Goal: Task Accomplishment & Management: Use online tool/utility

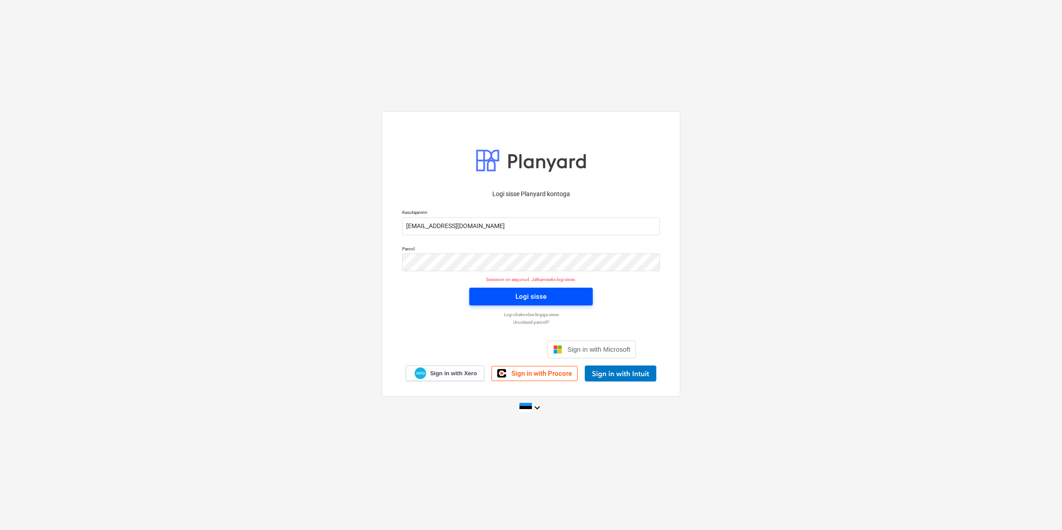
click at [518, 292] on div "Logi sisse" at bounding box center [531, 297] width 31 height 12
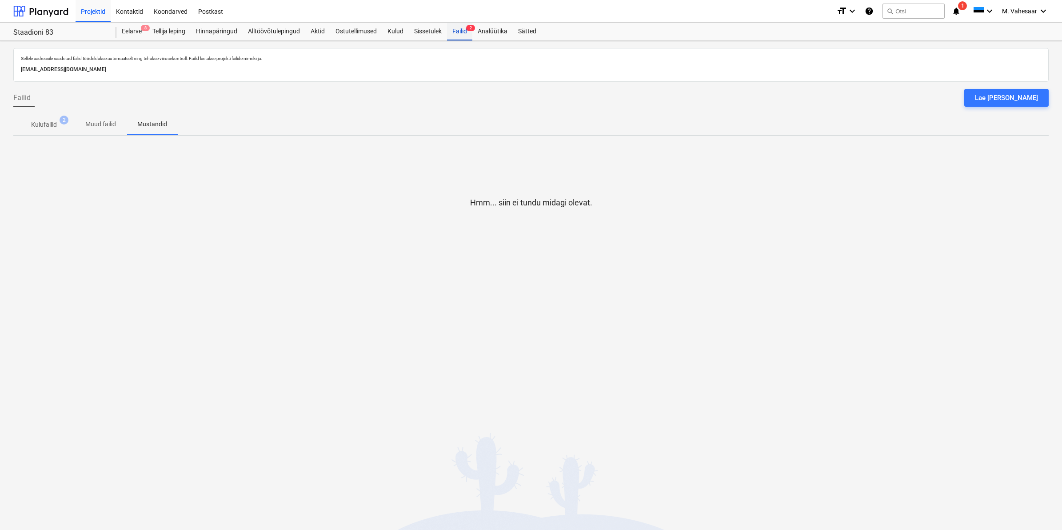
click at [458, 32] on div "Failid 2" at bounding box center [459, 32] width 25 height 18
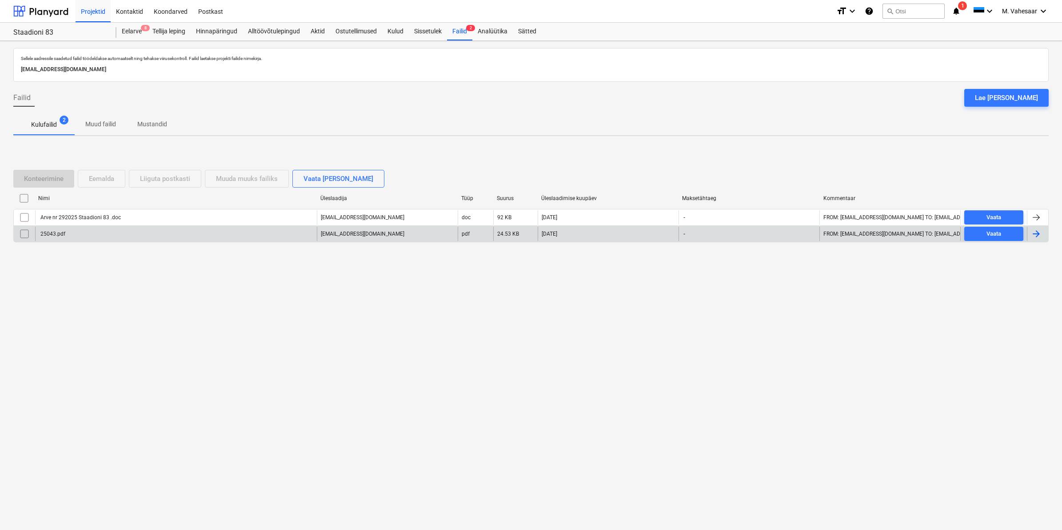
click at [68, 231] on div "25043.pdf" at bounding box center [176, 234] width 282 height 14
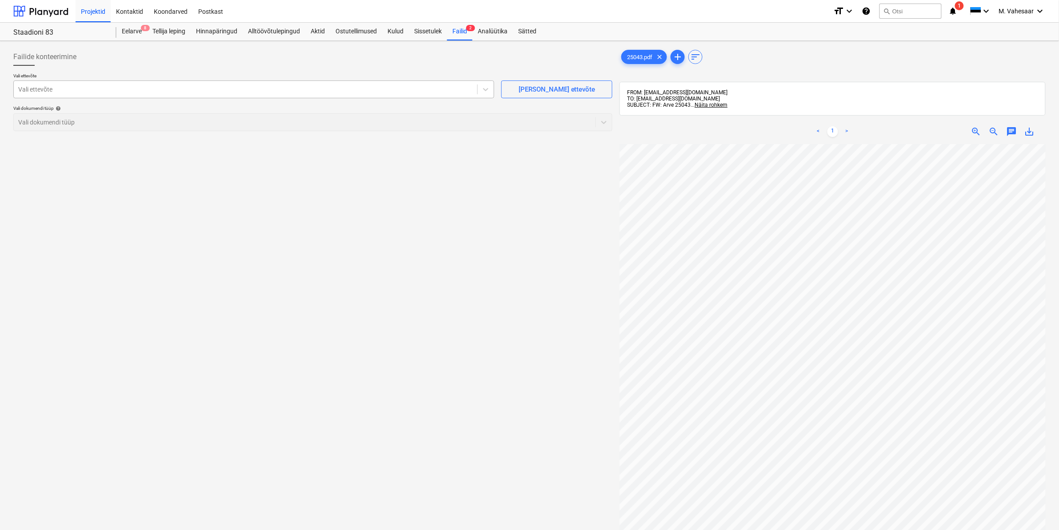
click at [152, 95] on div "Vali ettevõte" at bounding box center [246, 89] width 464 height 12
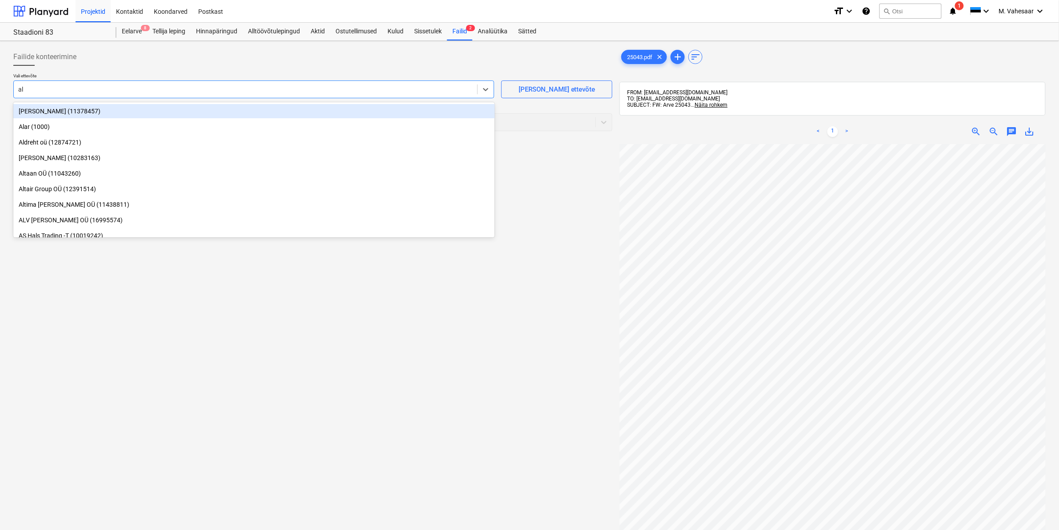
type input "alv"
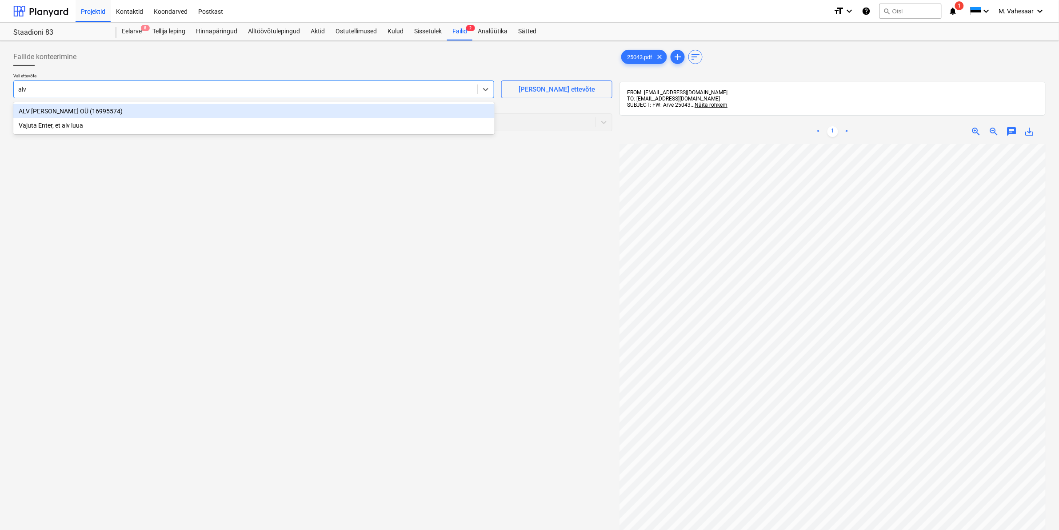
click at [77, 111] on div "ALV [PERSON_NAME] OÜ (16995574)" at bounding box center [253, 111] width 481 height 14
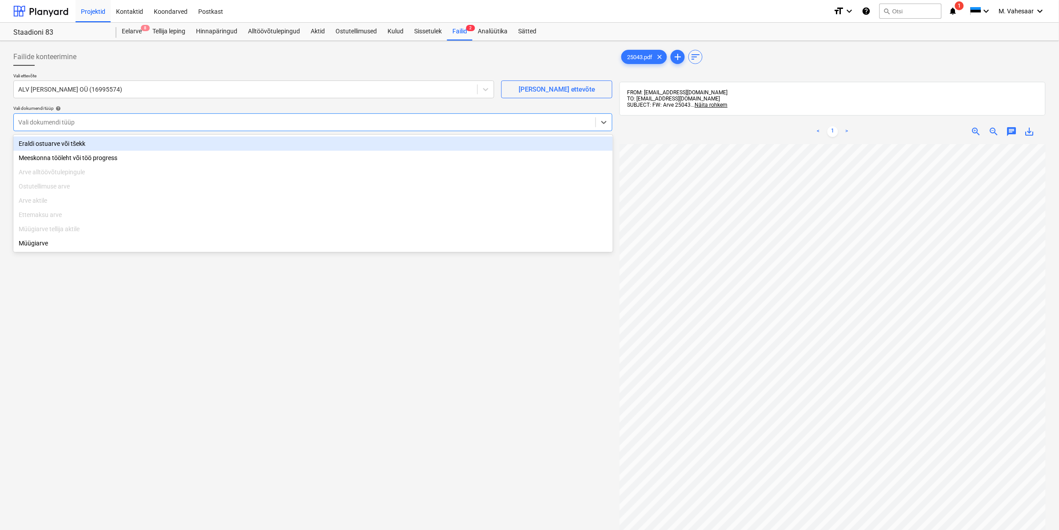
click at [72, 122] on div at bounding box center [304, 122] width 573 height 9
click at [58, 143] on div "Eraldi ostuarve või tšekk" at bounding box center [313, 143] width 600 height 14
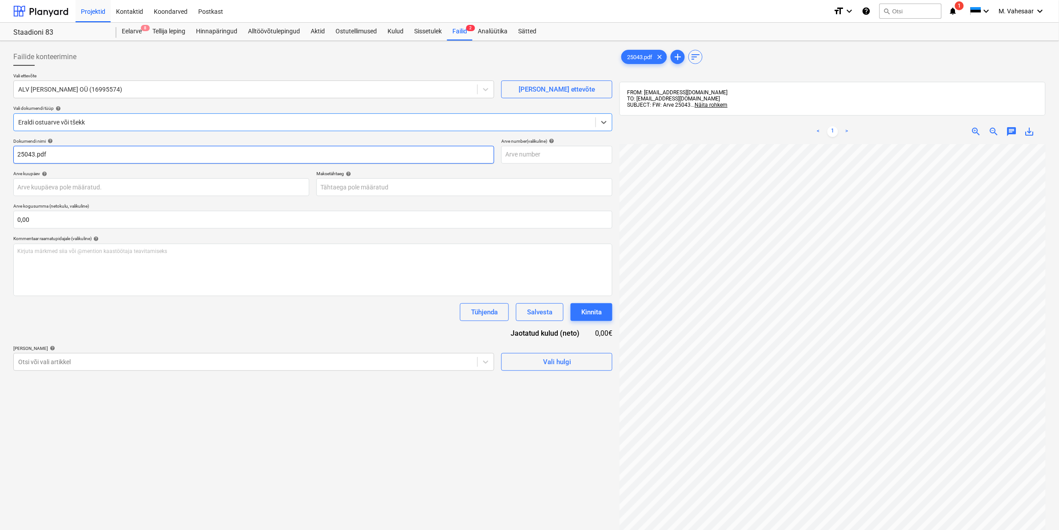
click at [14, 150] on input "25043.pdf" at bounding box center [253, 155] width 481 height 18
type input "ALV [PERSON_NAME] 25043.pdf"
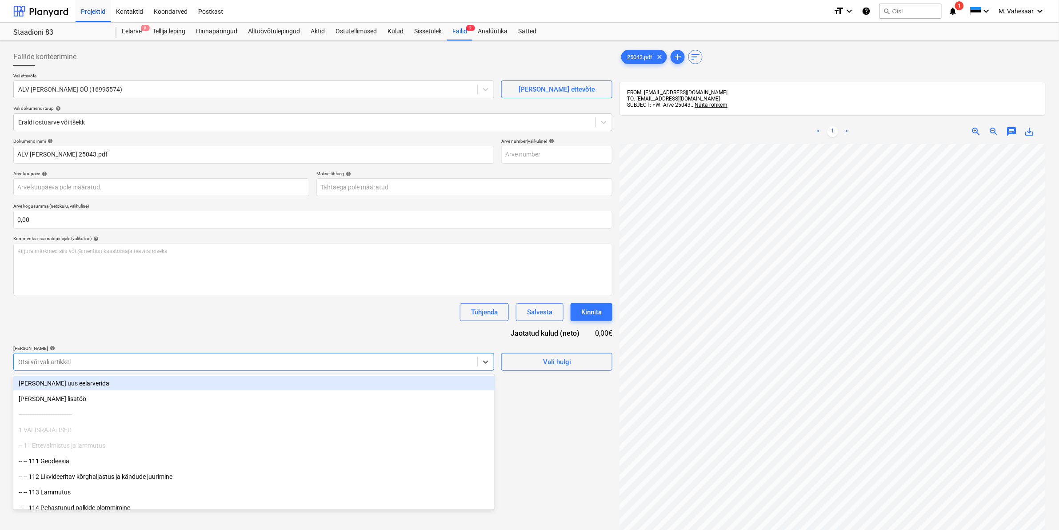
click at [100, 356] on div "Otsi või vali artikkel" at bounding box center [246, 362] width 464 height 12
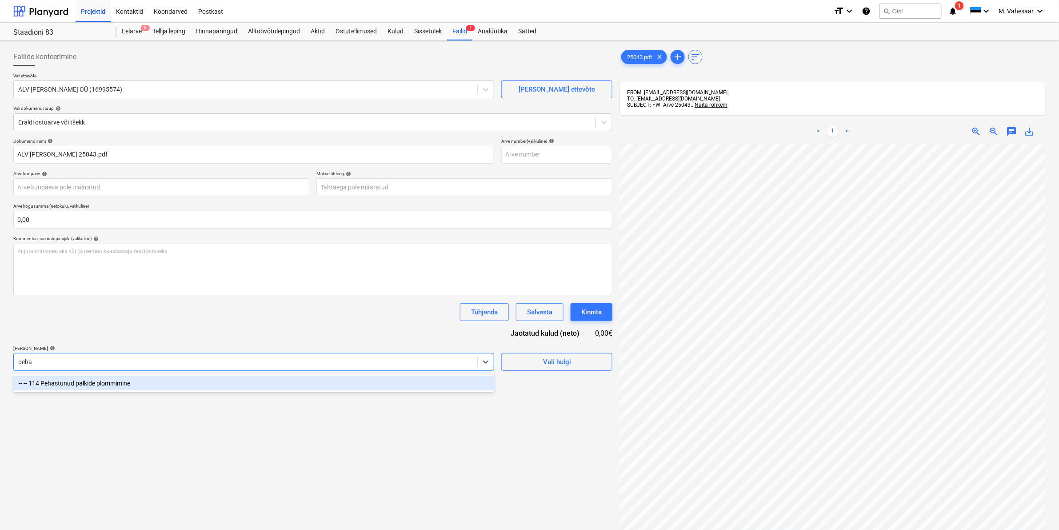
type input "pehas"
click at [99, 384] on div "-- -- 114 Pehastunud palkide plommimine" at bounding box center [253, 383] width 481 height 14
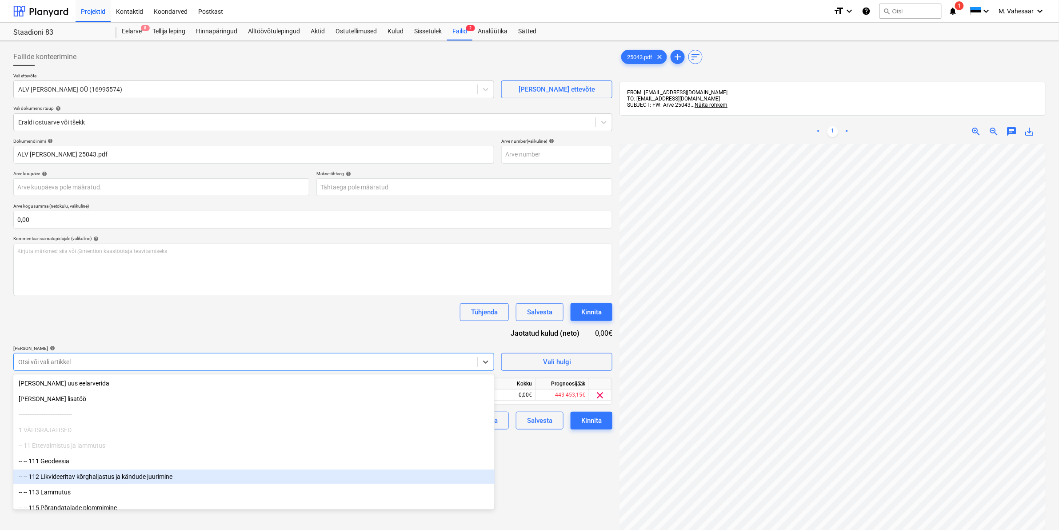
click at [514, 470] on div "Failide konteerimine Vali ettevõte ALV [PERSON_NAME] OÜ (16995574) [PERSON_NAME…" at bounding box center [313, 348] width 606 height 608
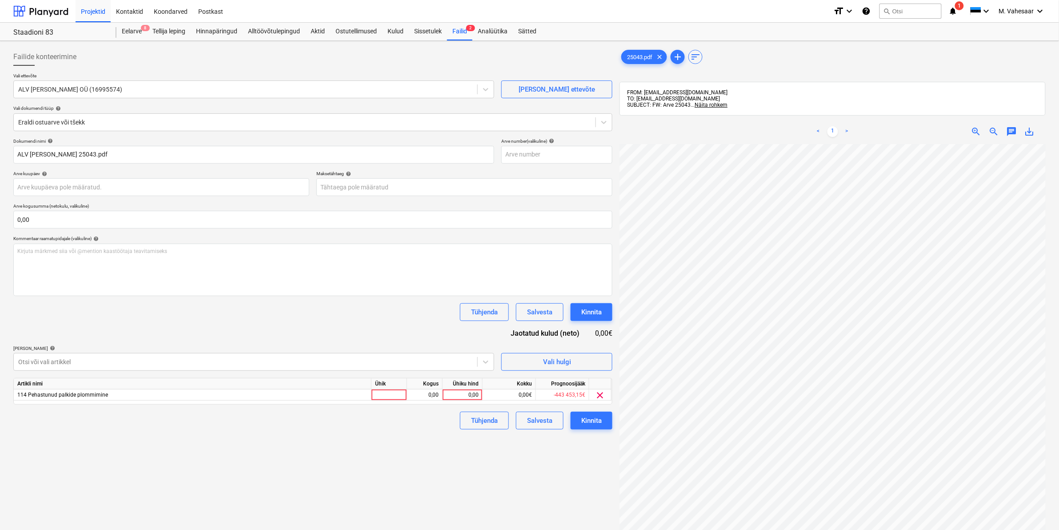
scroll to position [4, 107]
click at [456, 395] on div "0,00" at bounding box center [462, 394] width 32 height 11
type input "10147,55"
click at [465, 461] on div "Failide konteerimine Vali ettevõte ALV [PERSON_NAME] OÜ (16995574) [PERSON_NAME…" at bounding box center [313, 348] width 606 height 608
click at [592, 418] on div "Kinnita" at bounding box center [591, 421] width 20 height 12
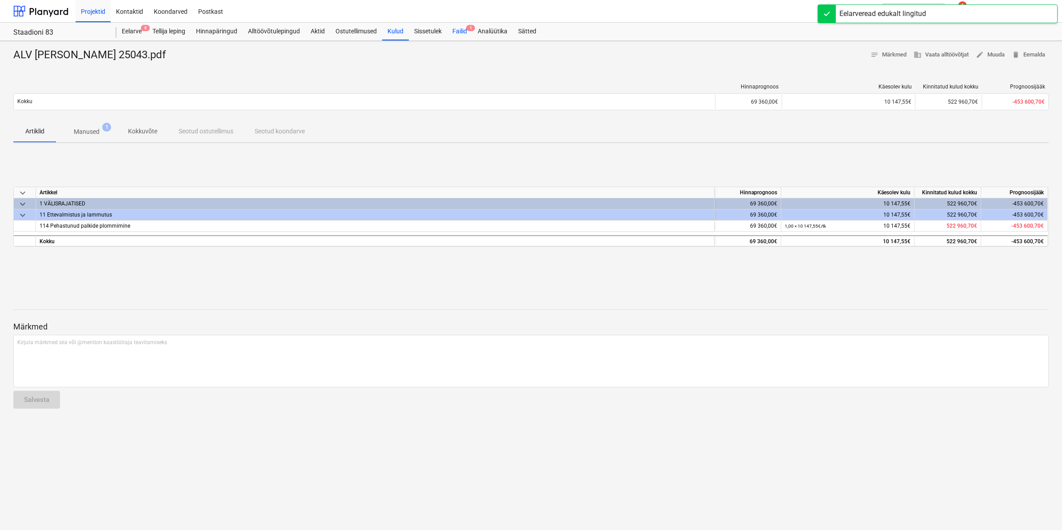
click at [454, 28] on div "Failid 1" at bounding box center [459, 32] width 25 height 18
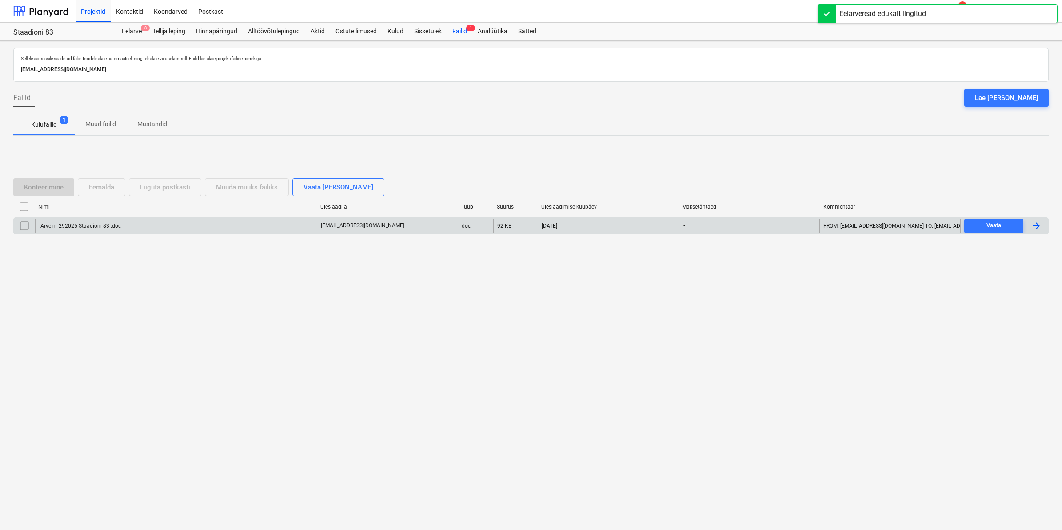
click at [83, 223] on div "Arve nr 292025 Staadioni 83 .doc" at bounding box center [80, 226] width 82 height 6
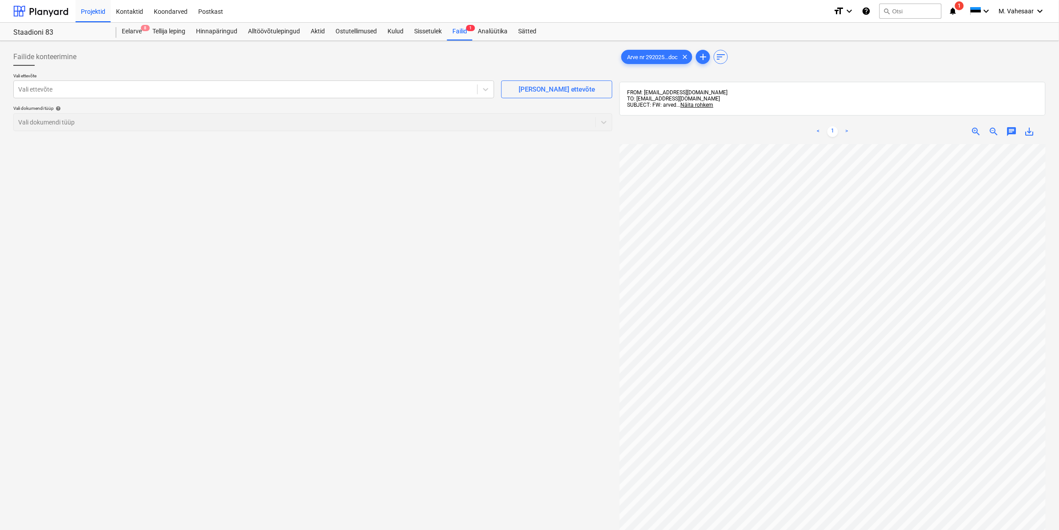
scroll to position [9, 40]
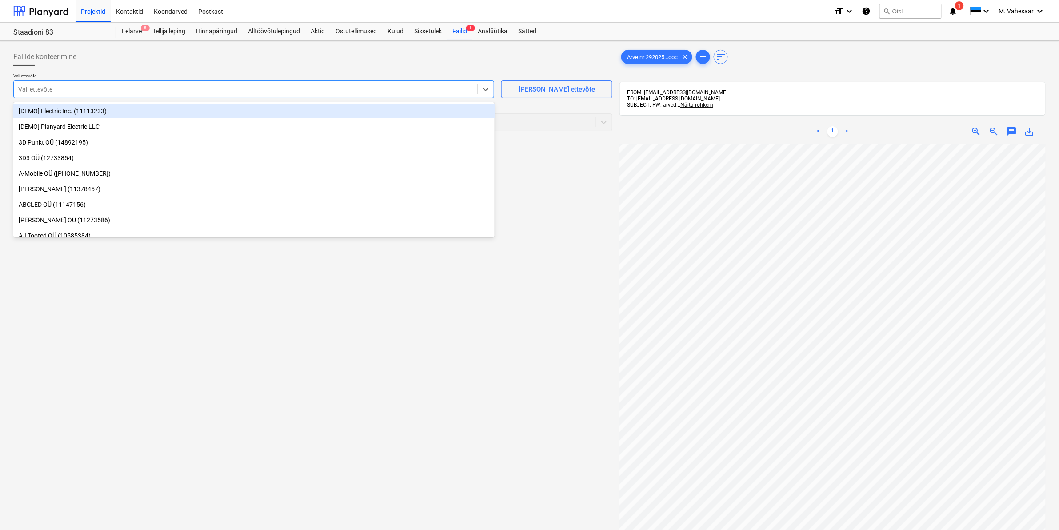
click at [333, 92] on div at bounding box center [245, 89] width 455 height 9
type input "vip"
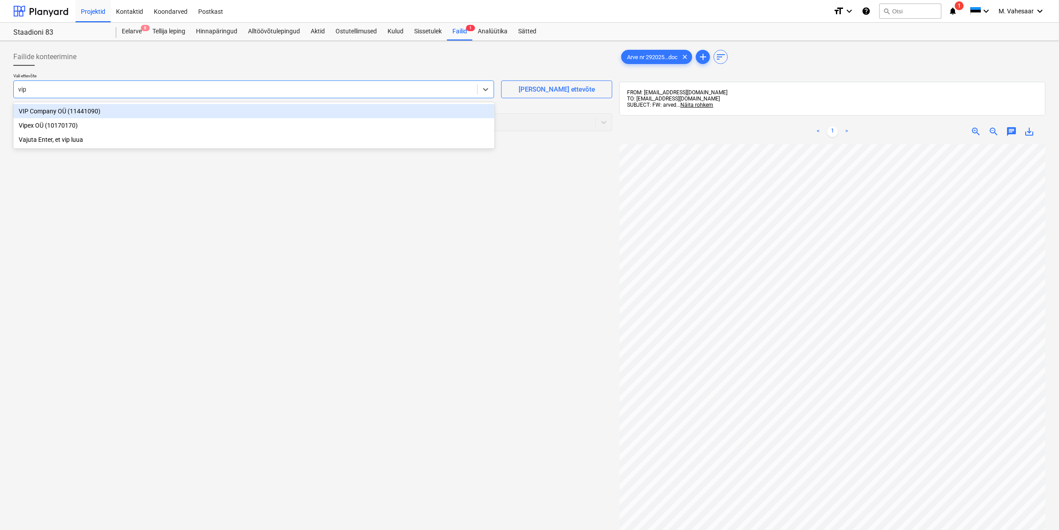
click at [114, 117] on div "VIP Company OÜ (11441090)" at bounding box center [253, 111] width 481 height 14
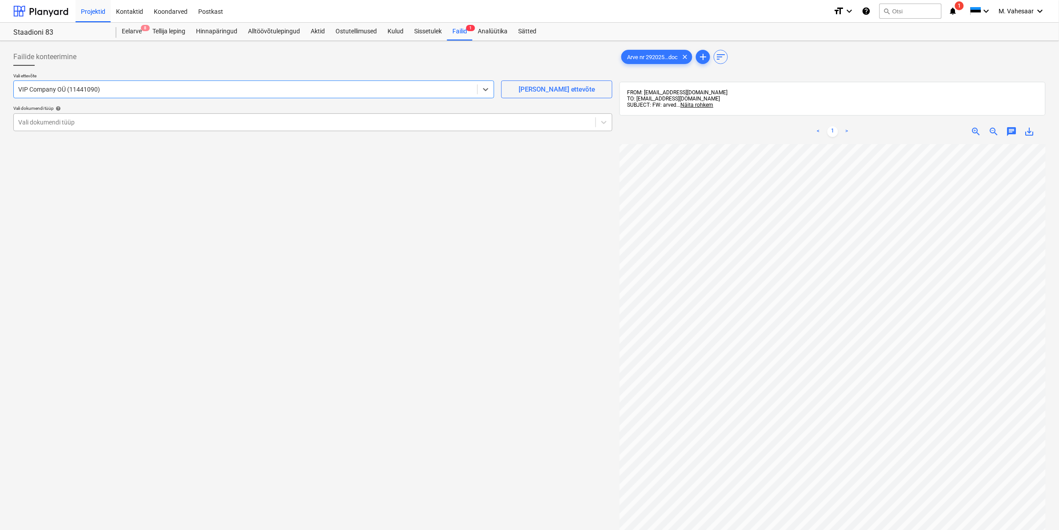
click at [98, 120] on div at bounding box center [304, 122] width 573 height 9
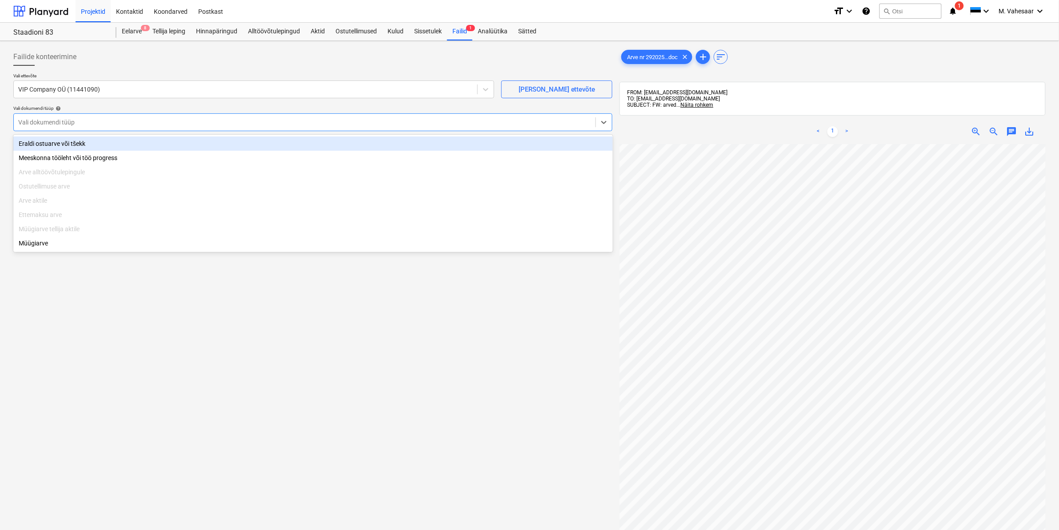
click at [44, 144] on div "Eraldi ostuarve või tšekk" at bounding box center [313, 143] width 600 height 14
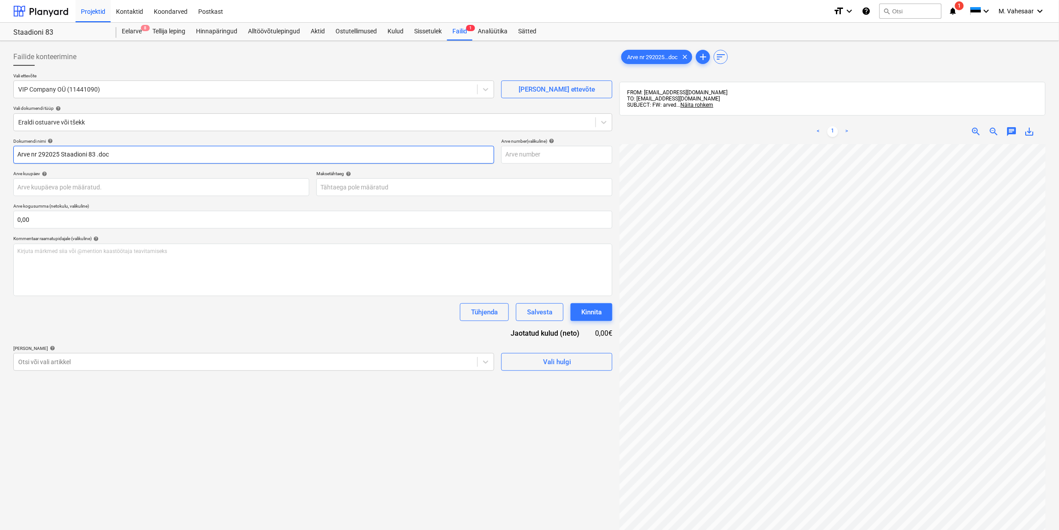
click at [17, 150] on input "Arve nr 292025 Staadioni 83 .doc" at bounding box center [253, 155] width 481 height 18
type input "VIP Arve nr 292025 Staadioni 83 .doc"
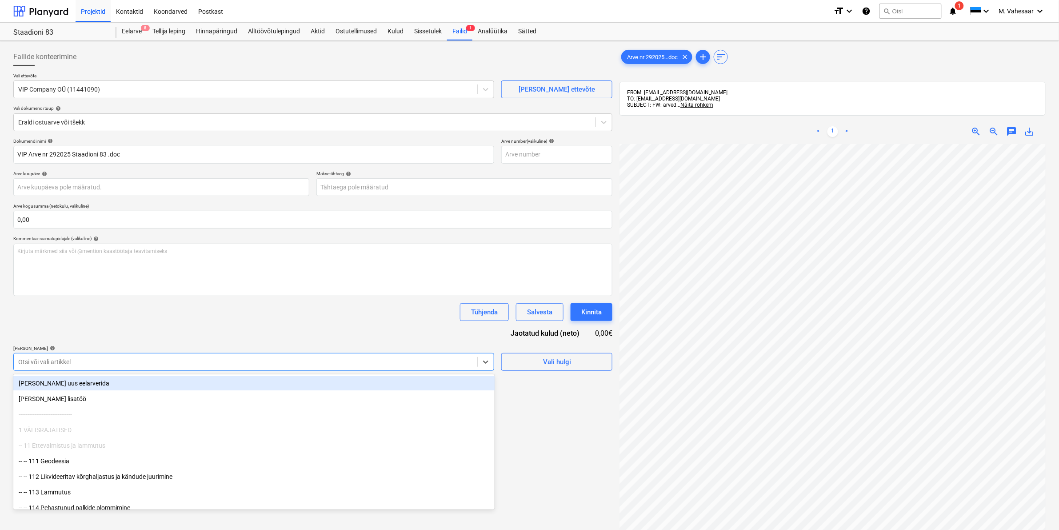
click at [144, 356] on div "Otsi või vali artikkel" at bounding box center [246, 362] width 464 height 12
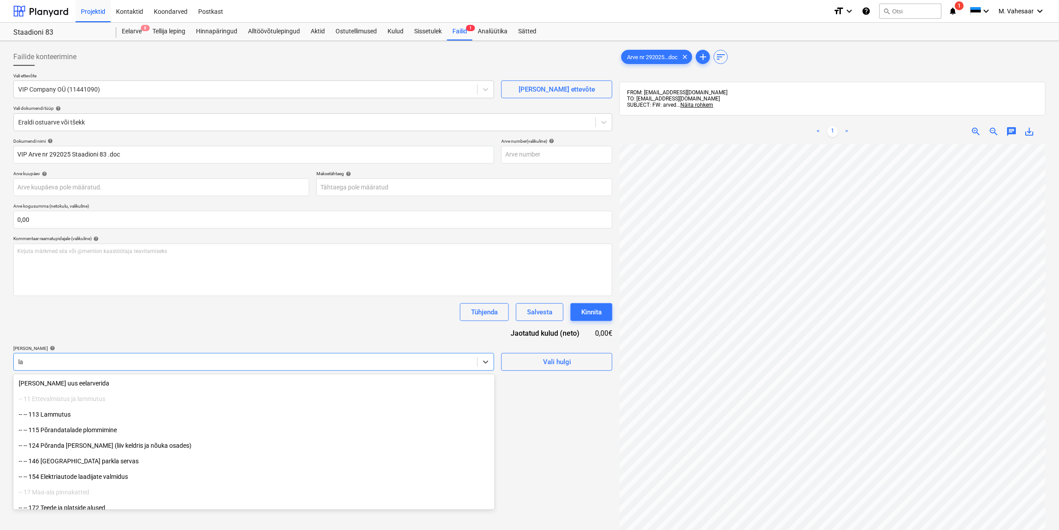
type input "l"
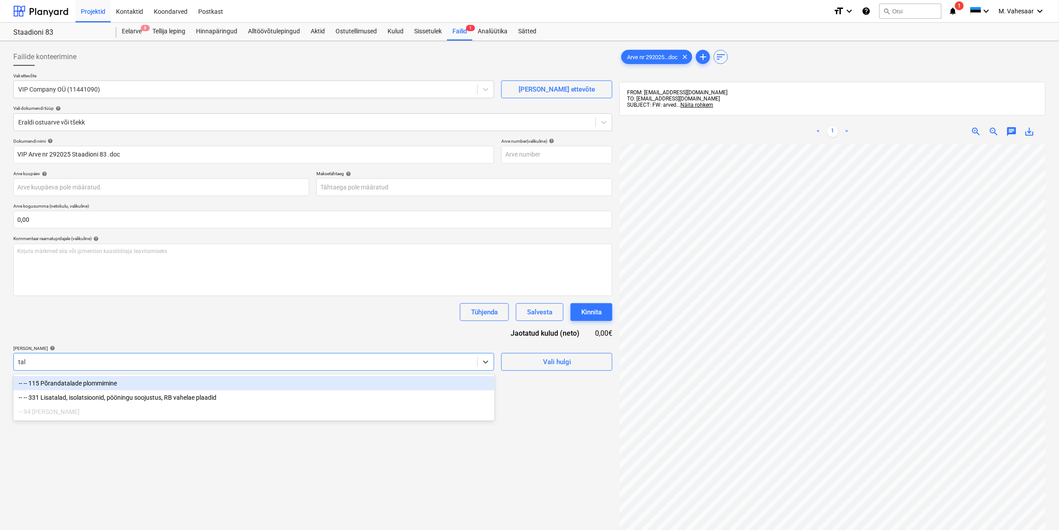
type input "tala"
click at [107, 380] on div "-- -- 115 Põrandatalade plommimine" at bounding box center [253, 383] width 481 height 14
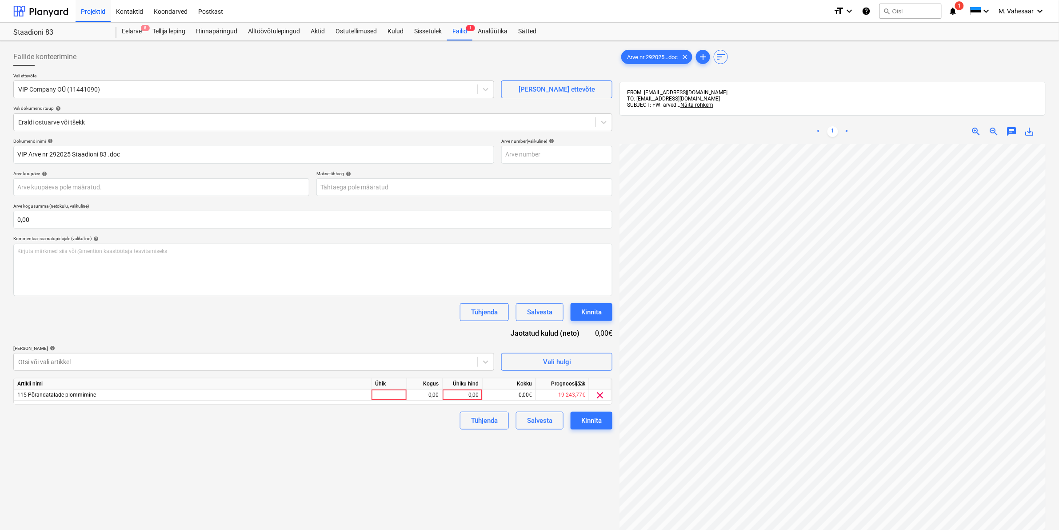
click at [549, 472] on div "Failide konteerimine Vali ettevõte VIP Company OÜ (11441090) [PERSON_NAME] uus …" at bounding box center [313, 348] width 606 height 608
click at [451, 396] on div "0,00" at bounding box center [462, 394] width 32 height 11
type input "12326"
click at [429, 431] on div "Failide konteerimine Vali ettevõte VIP Company OÜ (11441090) [PERSON_NAME] uus …" at bounding box center [313, 348] width 606 height 608
click at [576, 421] on button "Kinnita" at bounding box center [592, 421] width 42 height 18
